Goal: Check status: Check status

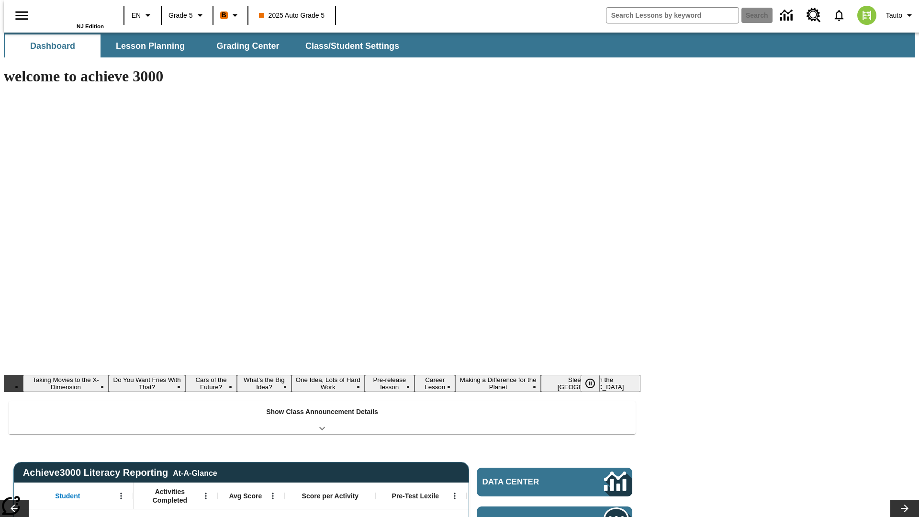
type input "-1"
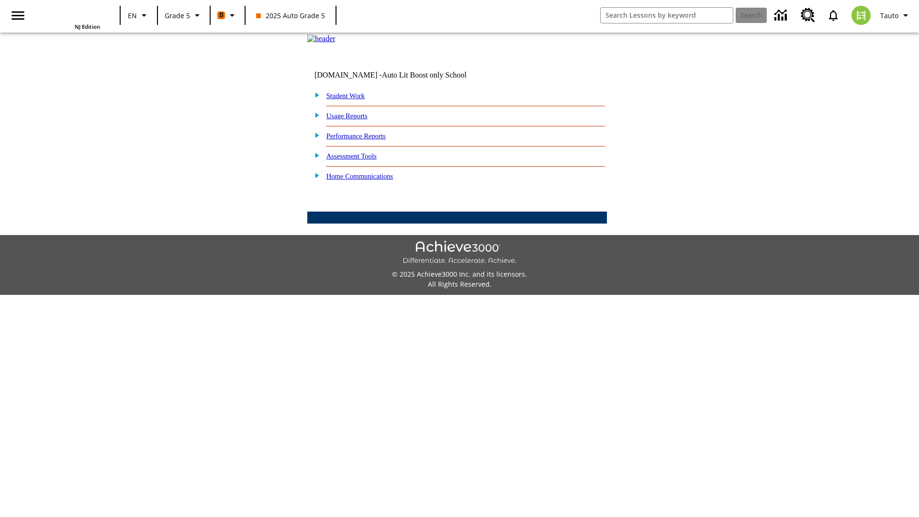
click at [352, 100] on link "Student Work" at bounding box center [345, 96] width 38 height 8
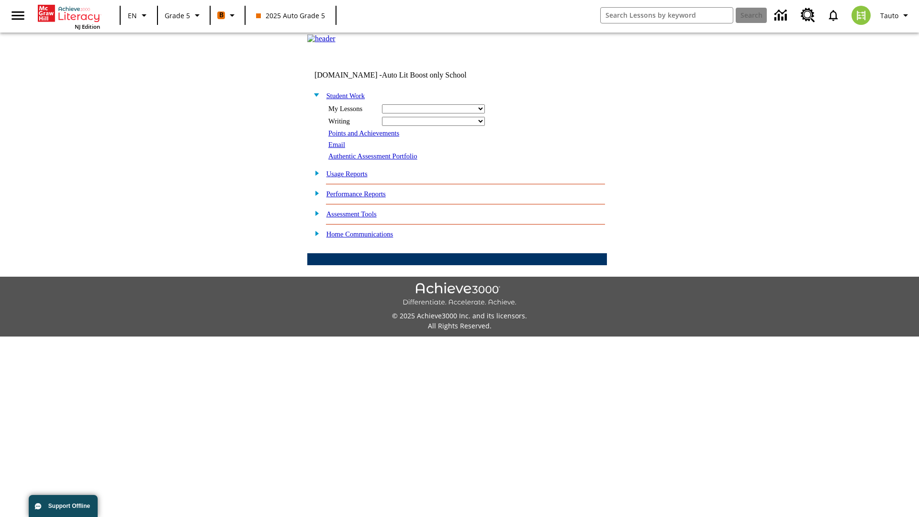
select select "/options/reports/?report_id=12&atype=22&section=2"
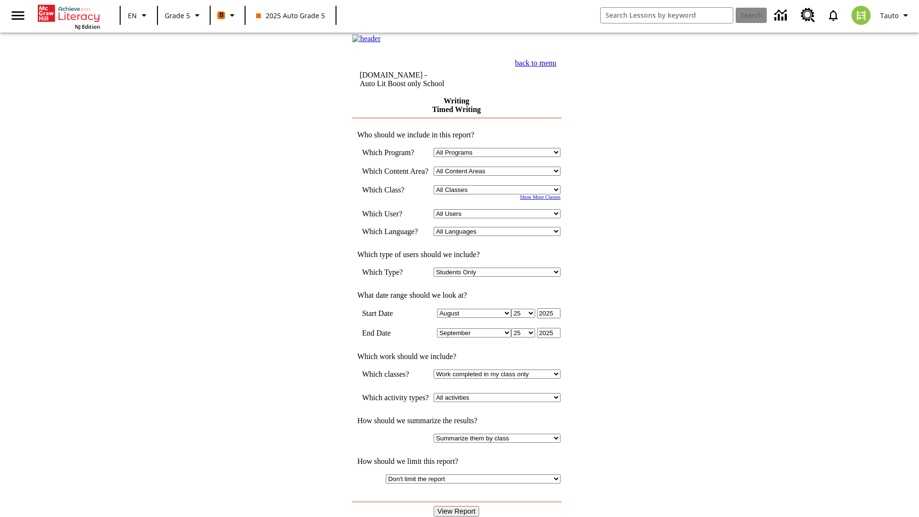
click at [500, 194] on select "Select a Class: All Classes 2025 Auto Grade 5 OL 2025 Auto Grade 6" at bounding box center [497, 189] width 127 height 9
select select "11133131"
